Goal: Task Accomplishment & Management: Manage account settings

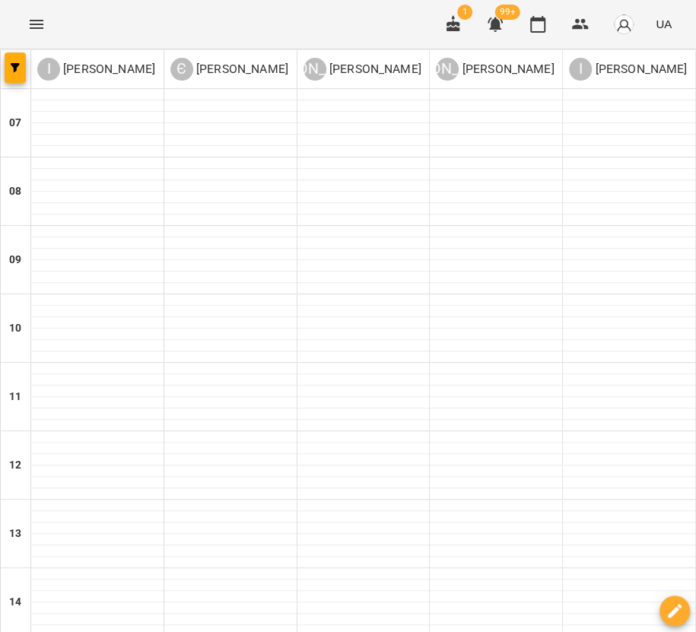
scroll to position [338, 0]
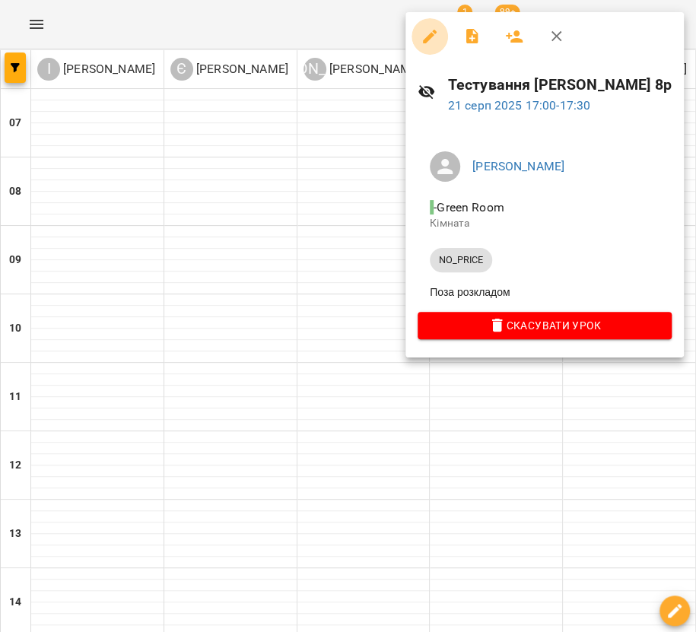
click at [423, 41] on icon "button" at bounding box center [430, 37] width 14 height 14
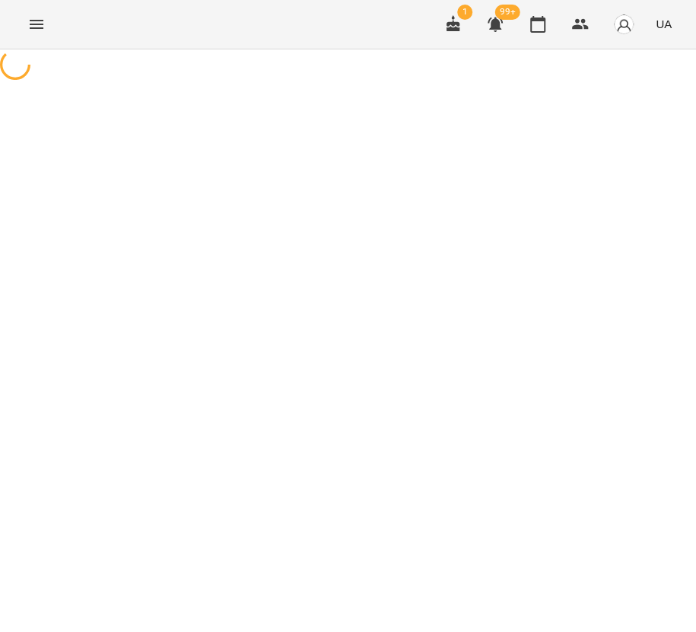
select select "********"
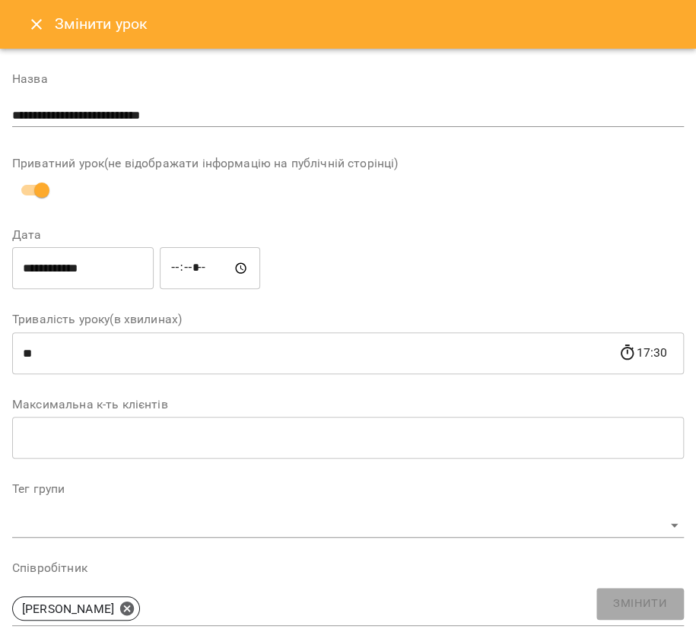
click at [30, 29] on icon "Close" at bounding box center [36, 24] width 18 height 18
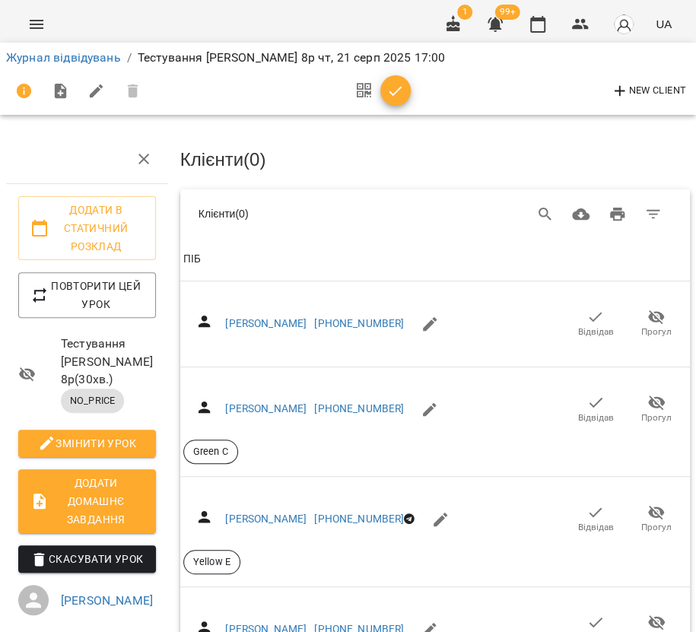
click at [39, 30] on icon "Menu" at bounding box center [36, 24] width 18 height 18
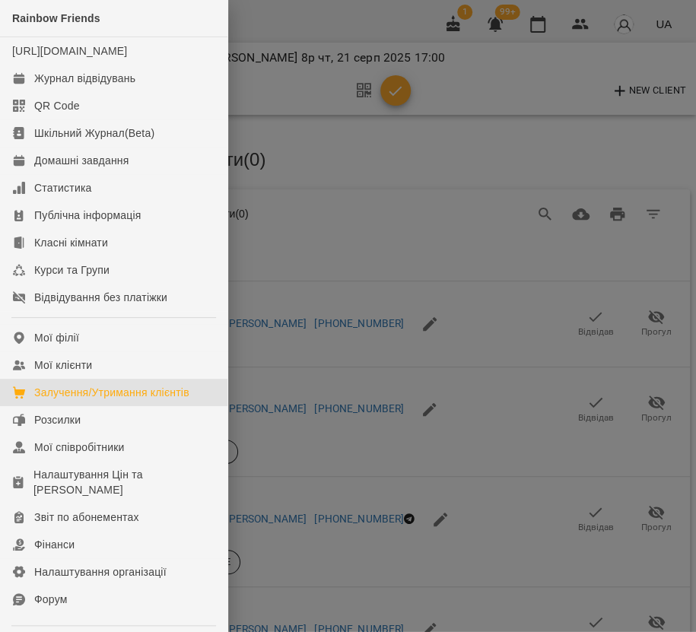
click at [117, 398] on link "Залучення/Утримання клієнтів" at bounding box center [113, 392] width 227 height 27
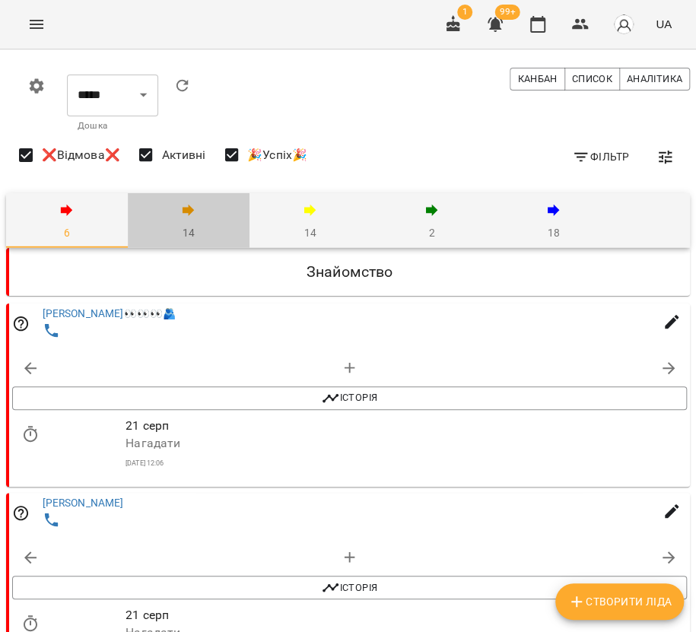
click at [182, 215] on icon "button" at bounding box center [188, 210] width 18 height 18
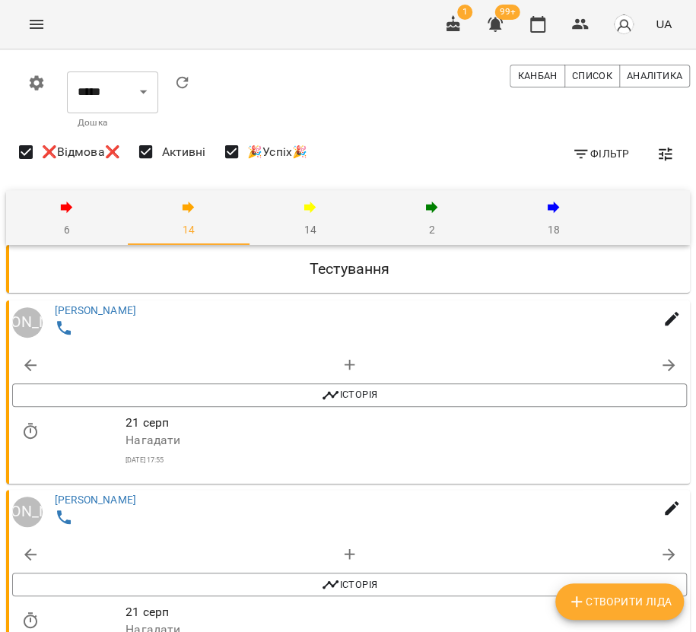
scroll to position [506, 0]
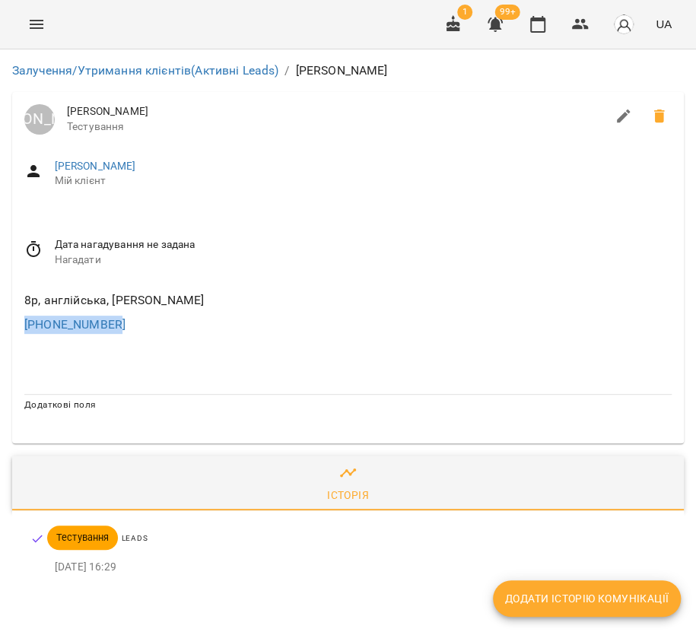
drag, startPoint x: 130, startPoint y: 328, endPoint x: 3, endPoint y: 319, distance: 127.3
click at [3, 319] on div "Залучення/Утримання клієнтів (Активні Leads) / [PERSON_NAME] [PERSON_NAME] [PER…" at bounding box center [348, 328] width 696 height 559
copy link "[PHONE_NUMBER]"
click at [540, 17] on icon "button" at bounding box center [537, 24] width 15 height 17
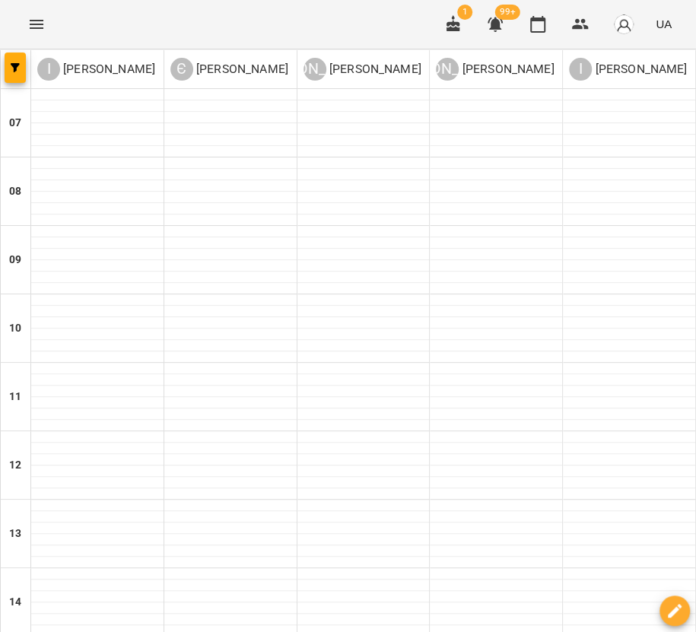
scroll to position [422, 0]
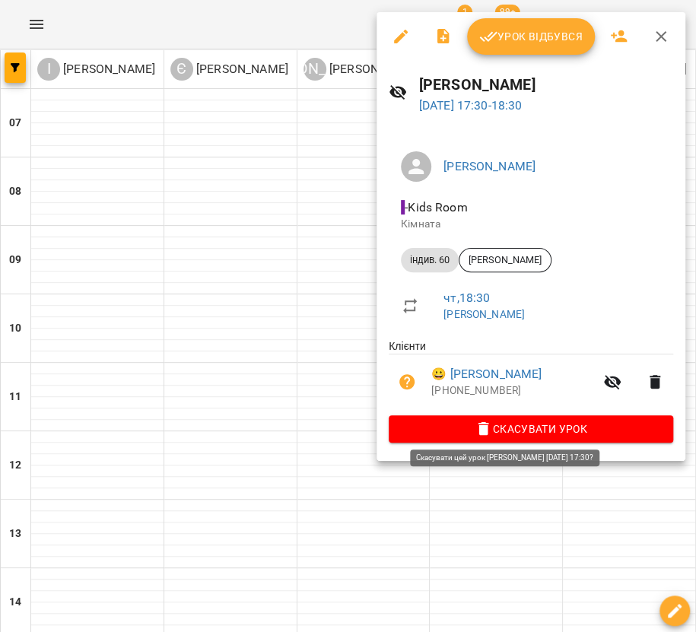
click at [474, 428] on icon "button" at bounding box center [483, 429] width 18 height 18
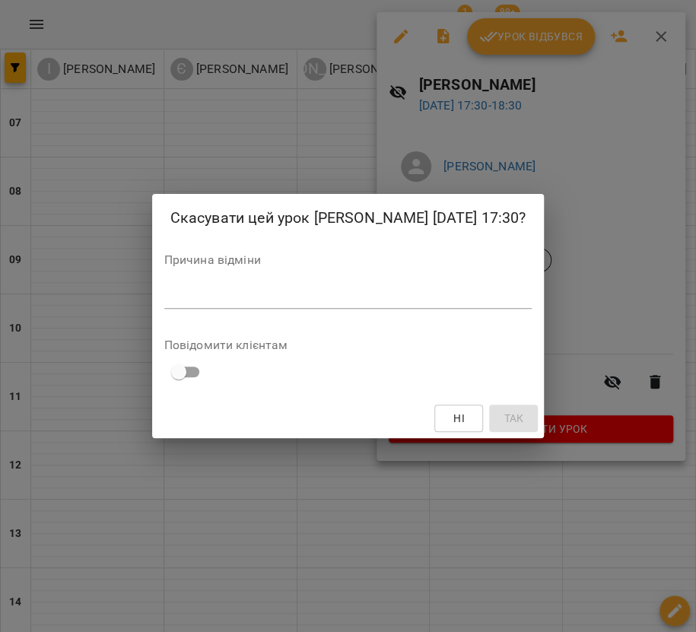
click at [373, 303] on textarea at bounding box center [348, 296] width 368 height 14
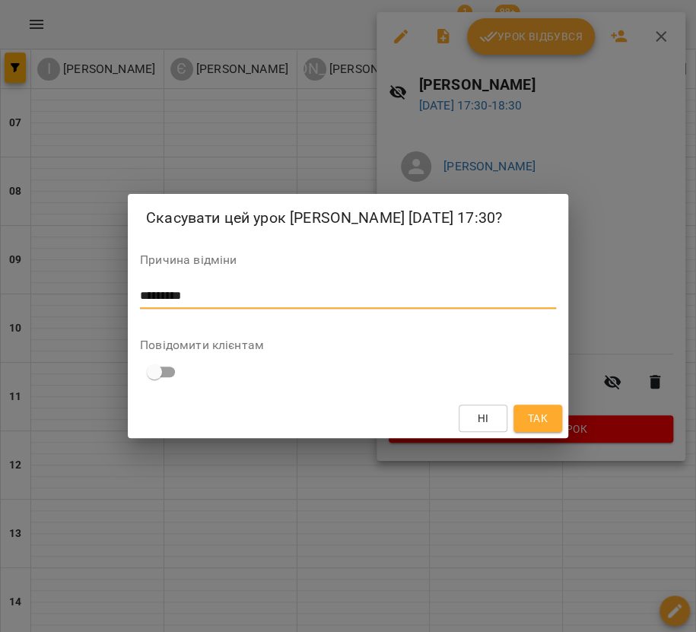
type textarea "*********"
click at [529, 417] on span "Так" at bounding box center [538, 418] width 20 height 18
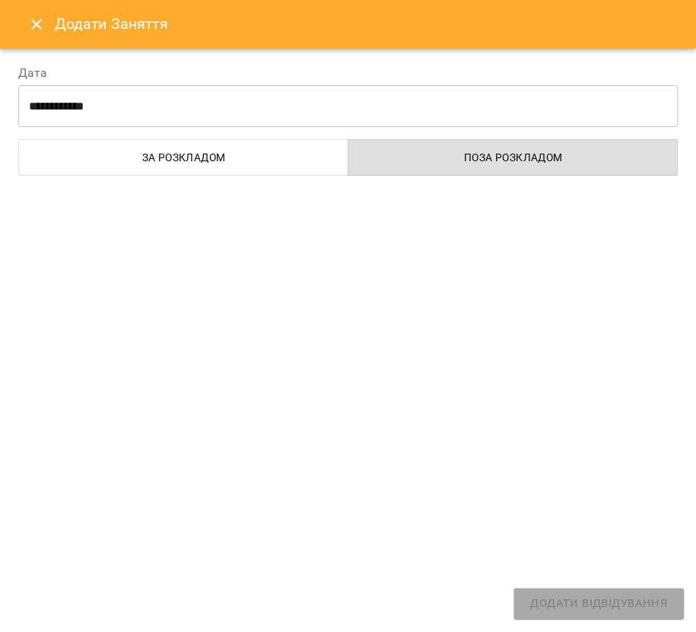
select select
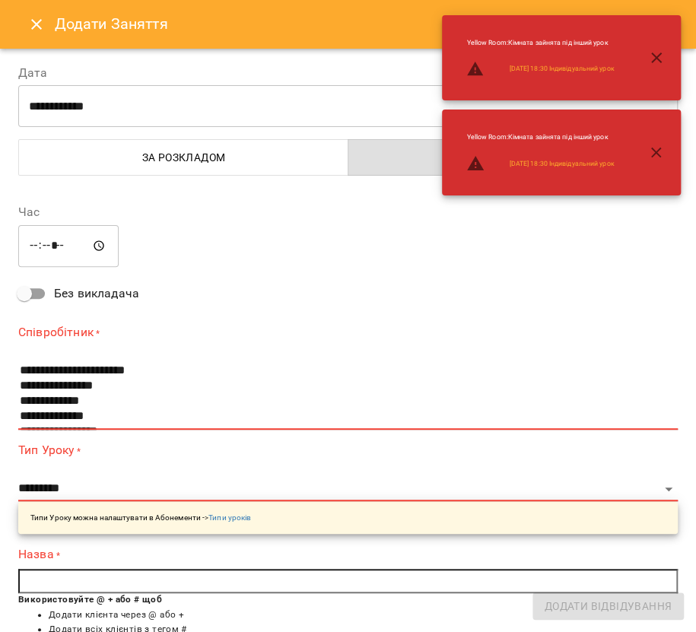
click at [32, 33] on button "Close" at bounding box center [36, 24] width 36 height 36
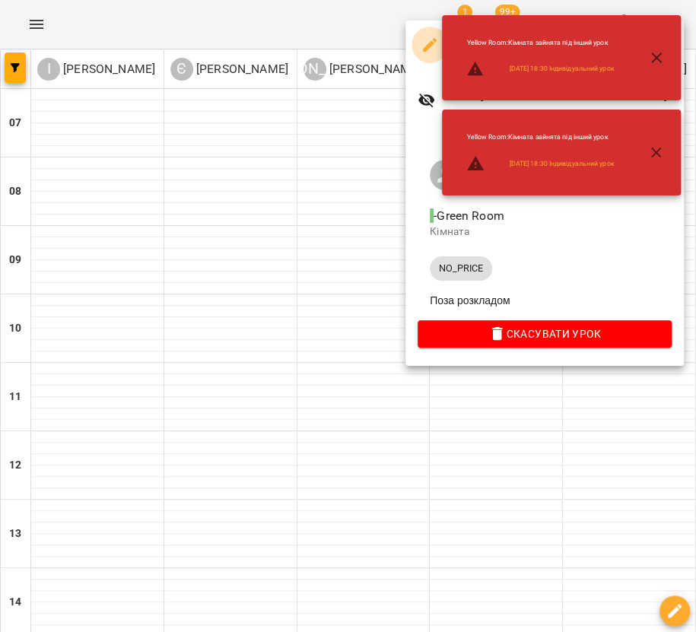
click at [415, 43] on button "button" at bounding box center [429, 45] width 36 height 36
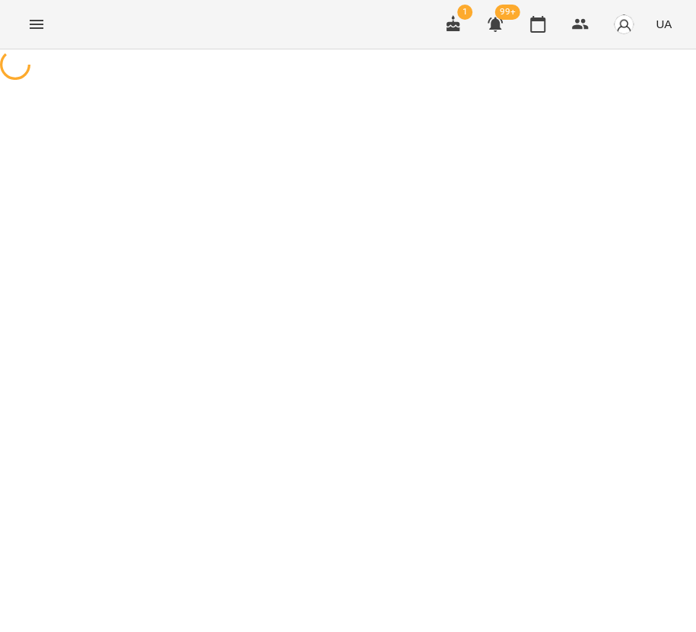
select select "********"
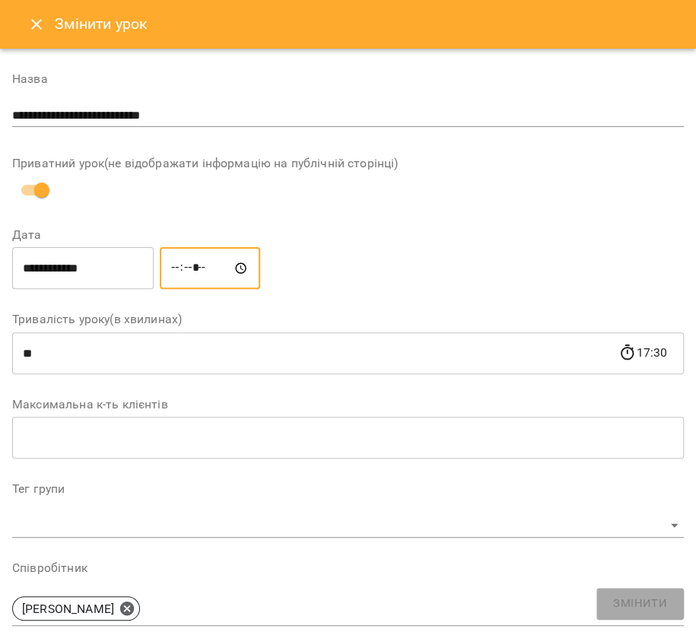
click at [195, 265] on input "*****" at bounding box center [210, 268] width 100 height 43
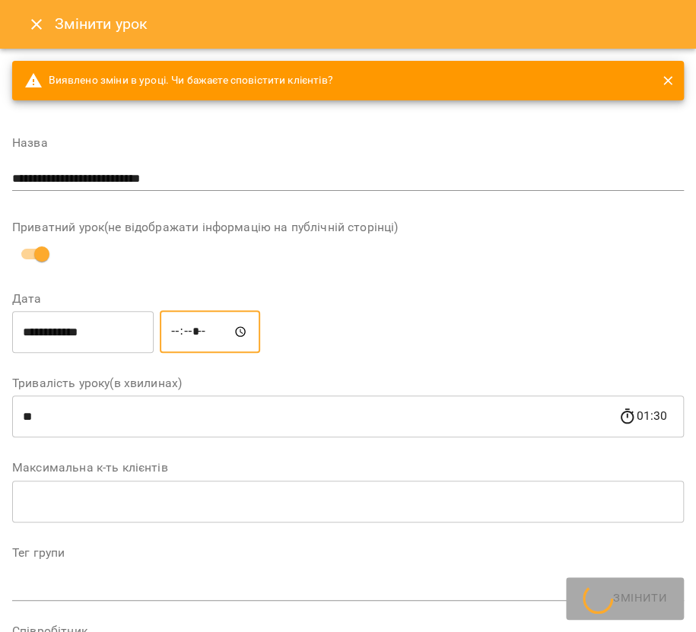
type input "*****"
click at [634, 601] on span "Змінити" at bounding box center [640, 604] width 54 height 20
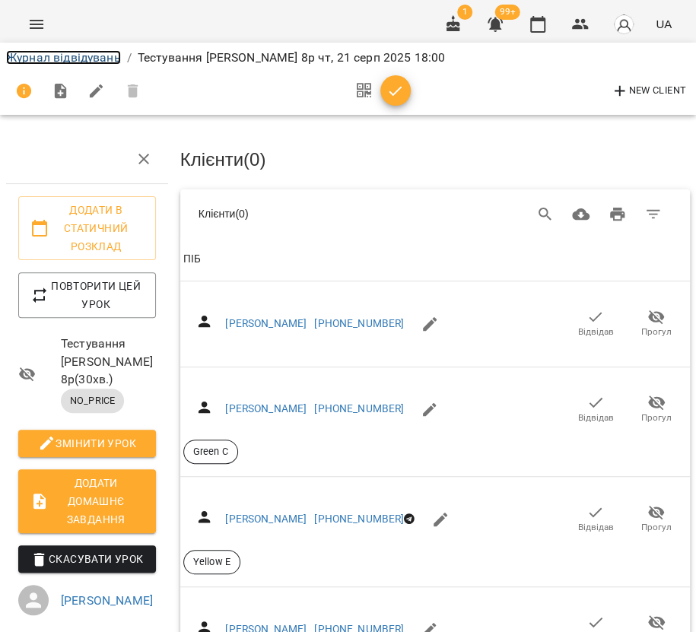
click at [96, 55] on link "Журнал відвідувань" at bounding box center [63, 57] width 115 height 14
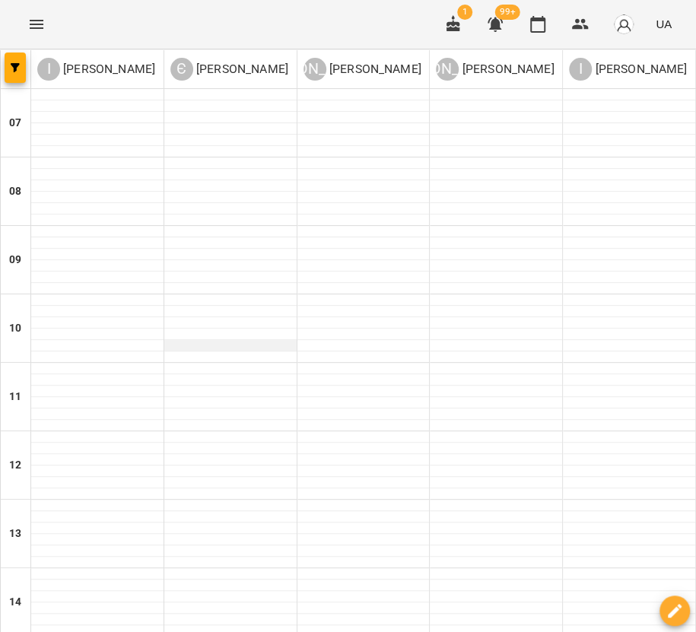
scroll to position [568, 0]
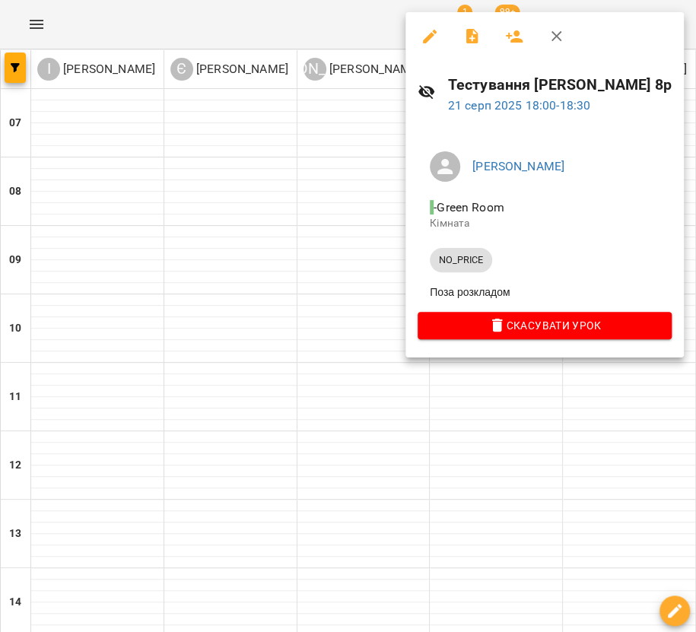
click at [315, 293] on div at bounding box center [348, 316] width 696 height 632
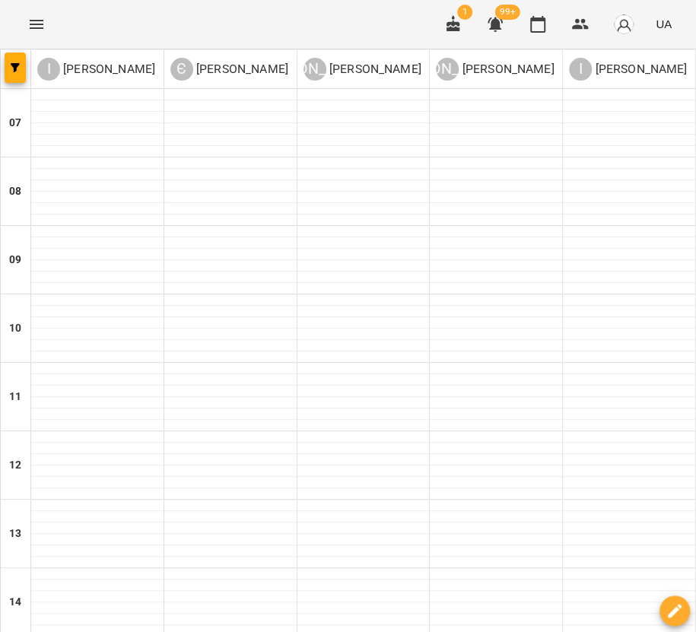
scroll to position [399, 0]
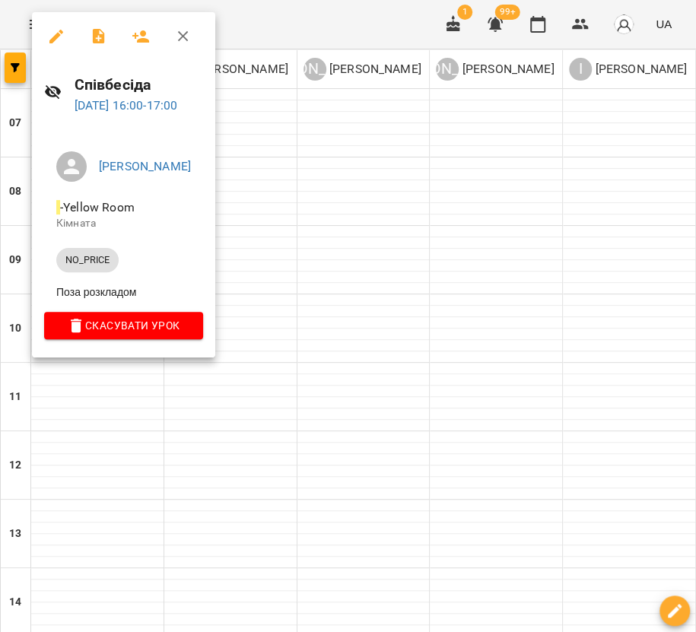
click at [371, 474] on div at bounding box center [348, 316] width 696 height 632
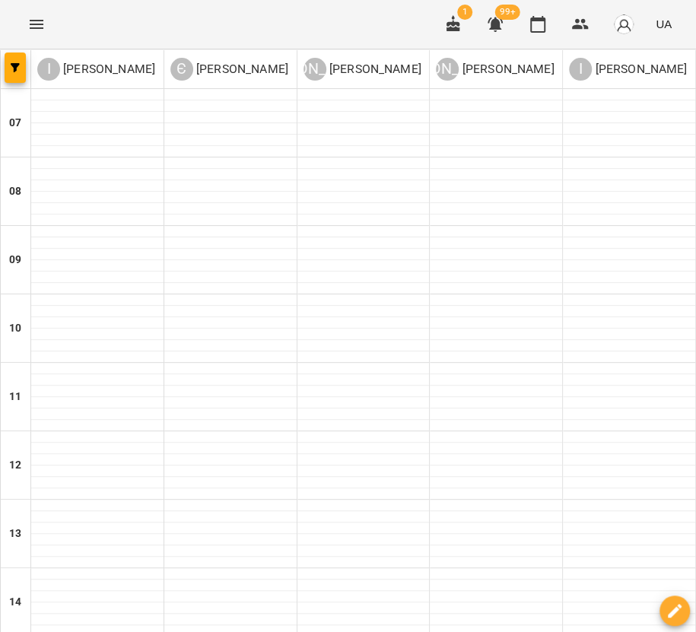
click at [36, 19] on icon "Menu" at bounding box center [36, 24] width 18 height 18
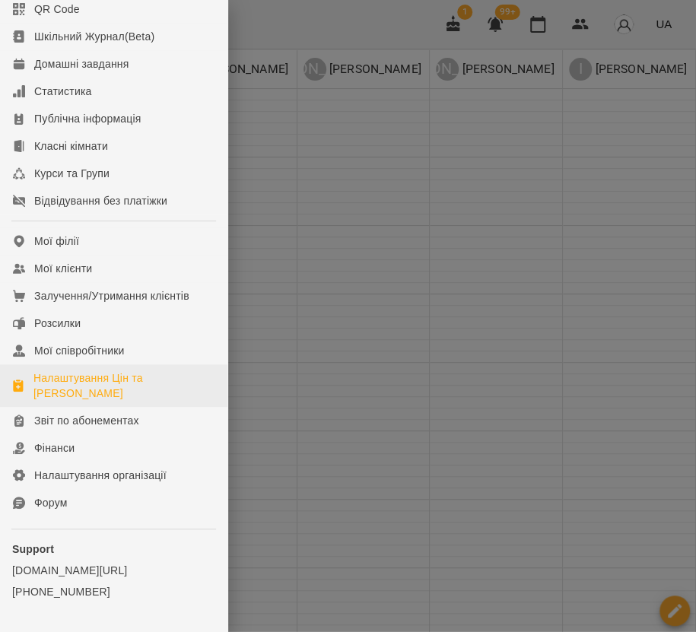
scroll to position [67, 0]
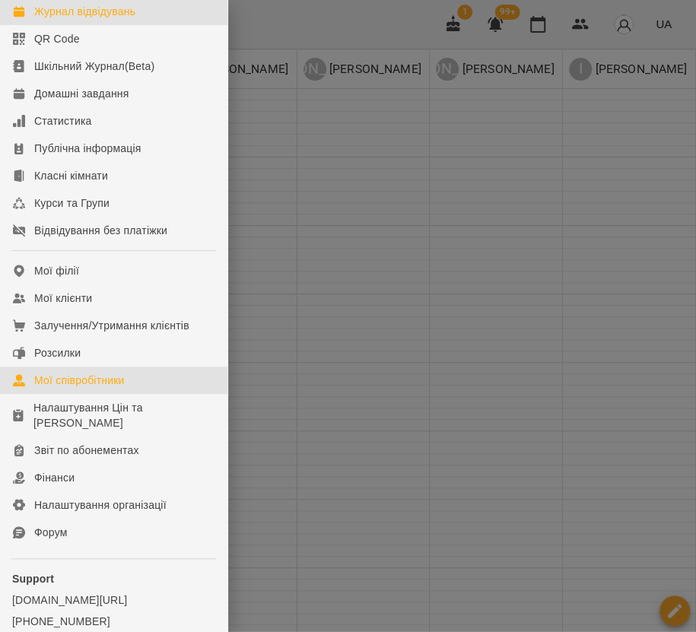
click at [73, 388] on div "Мої співробітники" at bounding box center [79, 379] width 90 height 15
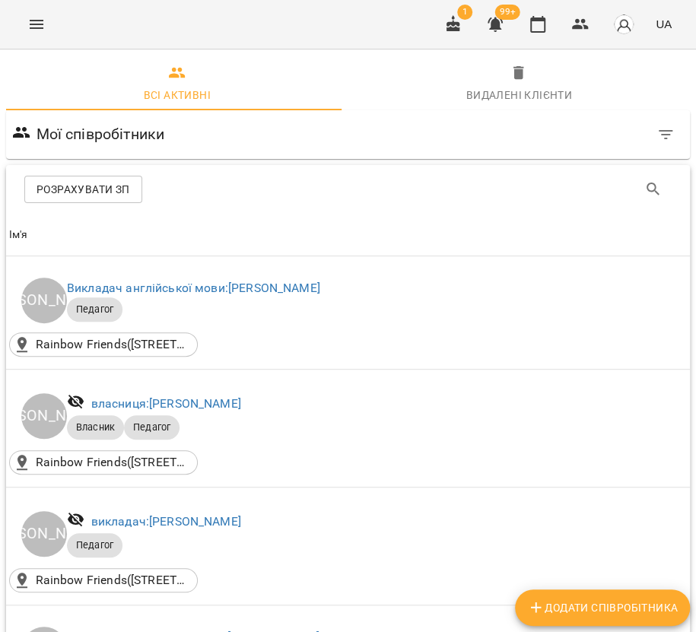
click at [43, 3] on div "For Business 1 99+ UA" at bounding box center [348, 24] width 696 height 49
click at [41, 21] on icon "Menu" at bounding box center [37, 24] width 14 height 9
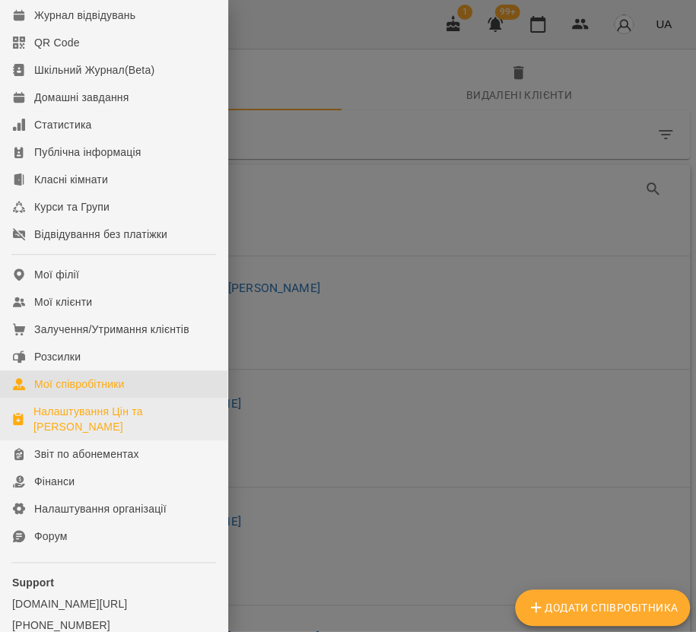
scroll to position [152, 0]
